Goal: Information Seeking & Learning: Compare options

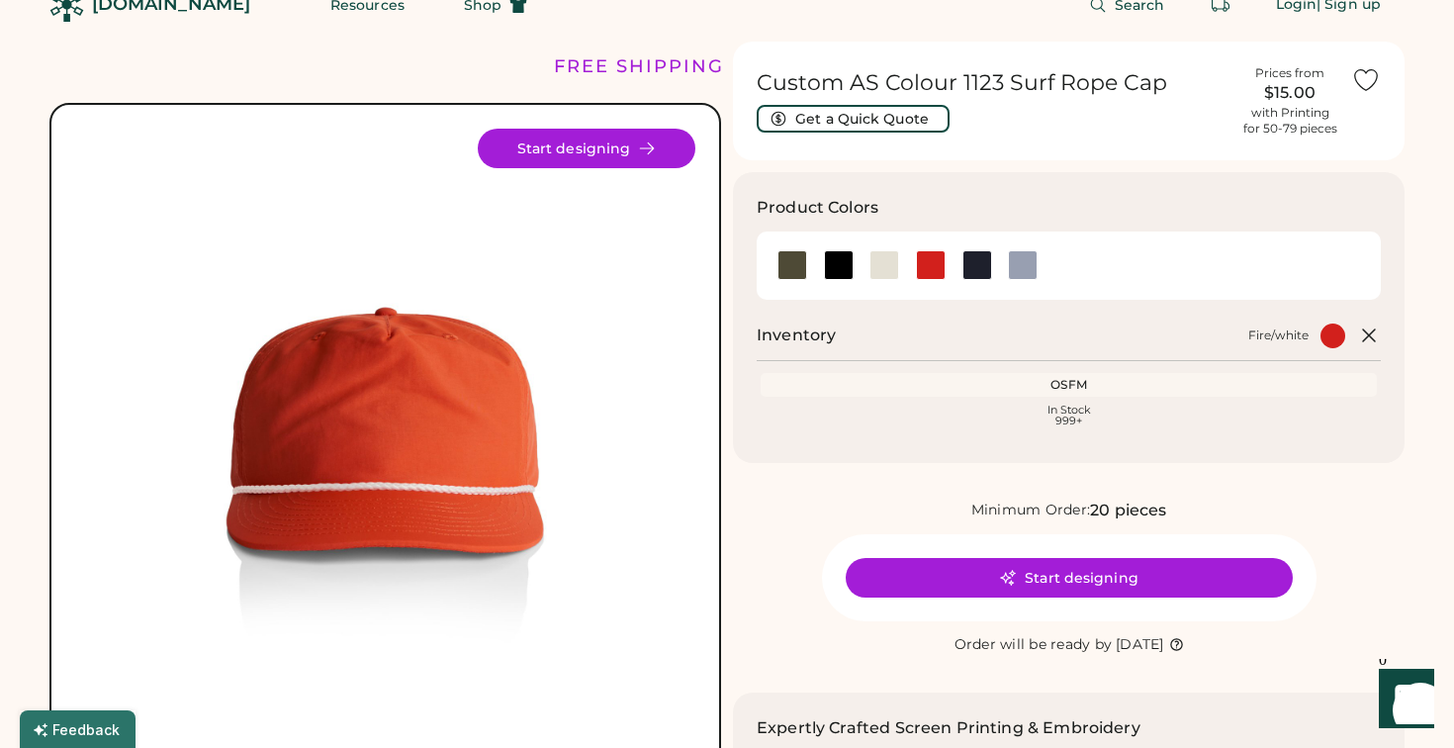
scroll to position [23, 0]
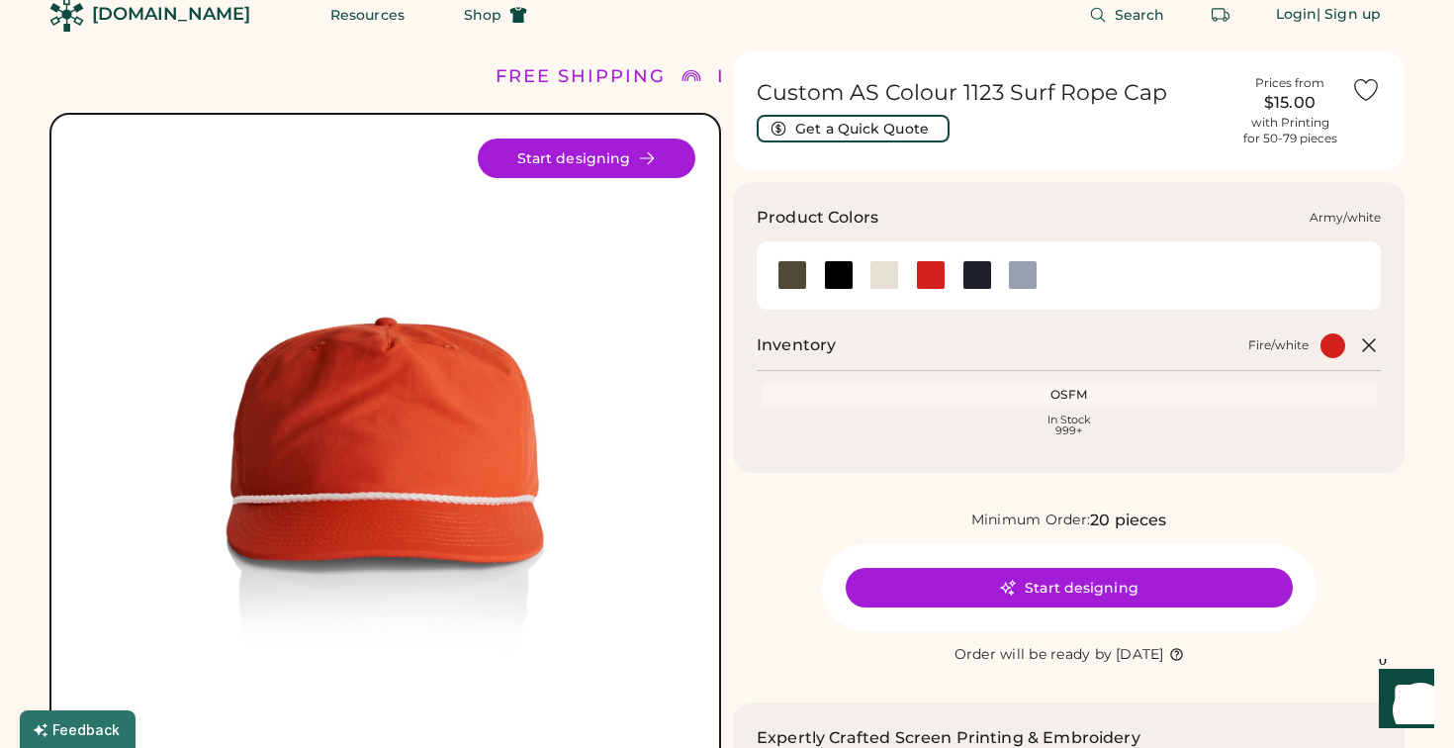
click at [782, 279] on div at bounding box center [792, 275] width 30 height 30
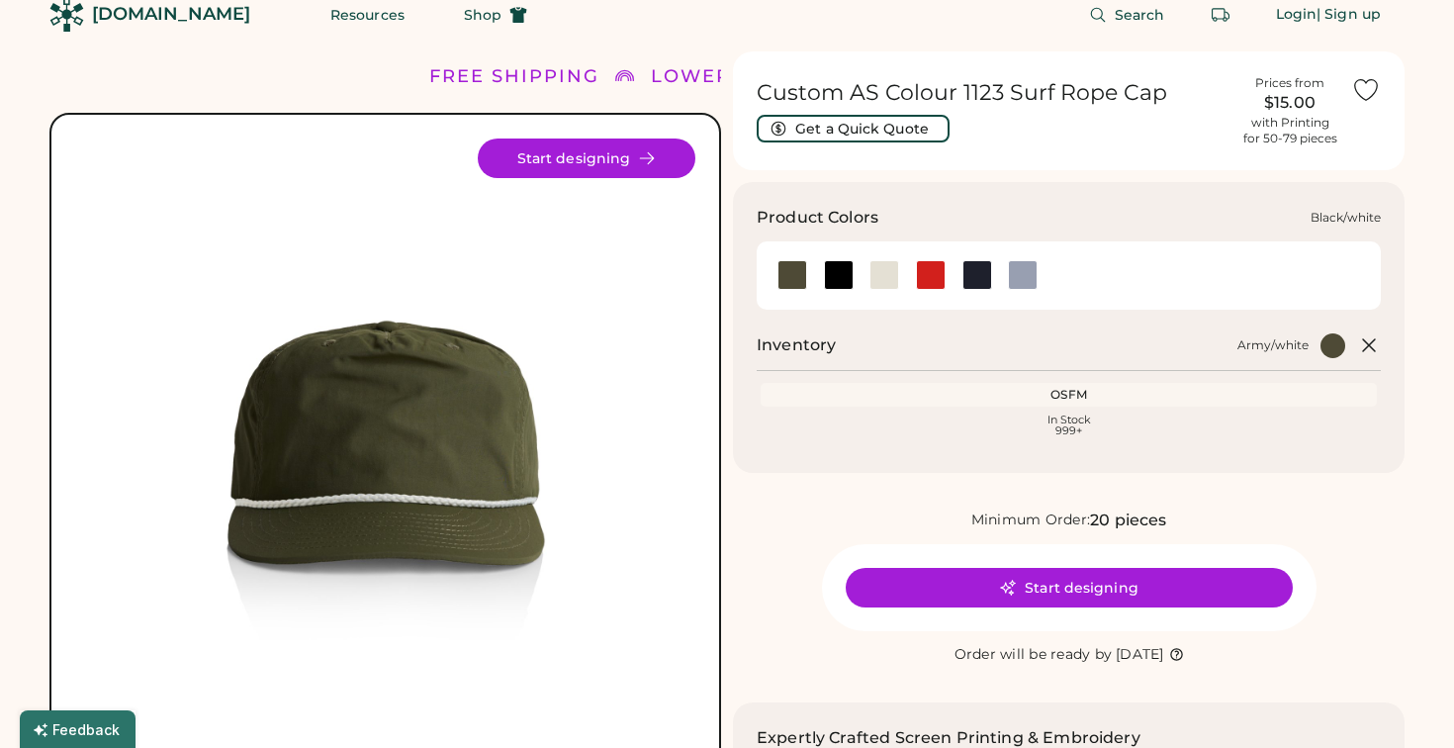
click at [824, 282] on div at bounding box center [839, 275] width 30 height 30
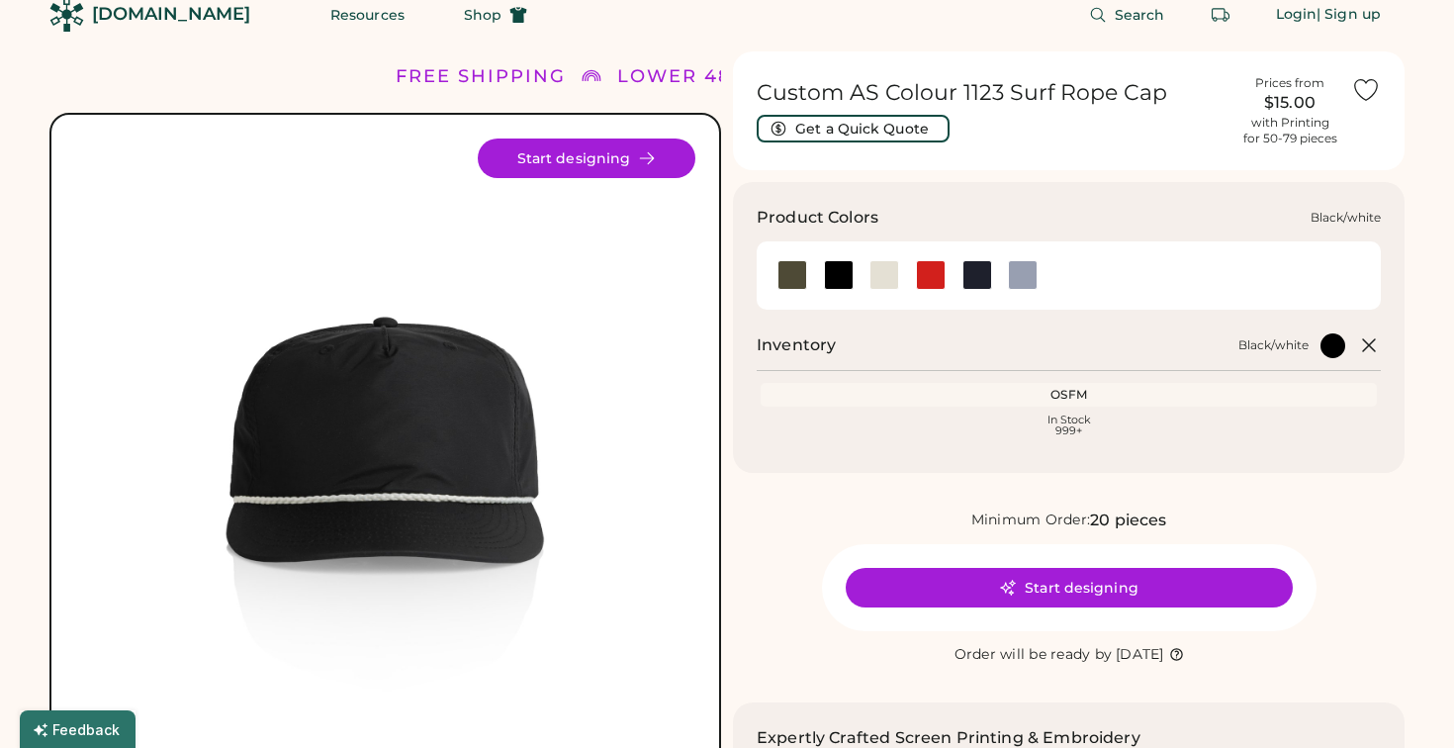
click at [833, 281] on div at bounding box center [839, 275] width 30 height 30
click at [866, 280] on div at bounding box center [883, 275] width 46 height 30
click at [975, 274] on div at bounding box center [977, 275] width 30 height 30
click at [1031, 273] on div at bounding box center [1023, 275] width 30 height 30
